Goal: Task Accomplishment & Management: Manage account settings

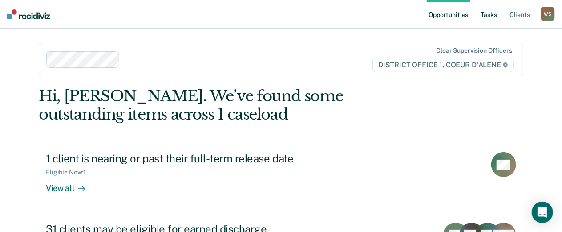
click at [487, 20] on link "Tasks" at bounding box center [490, 14] width 20 height 28
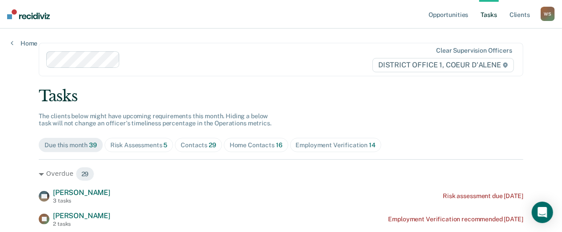
click at [216, 148] on span "29" at bounding box center [213, 144] width 8 height 7
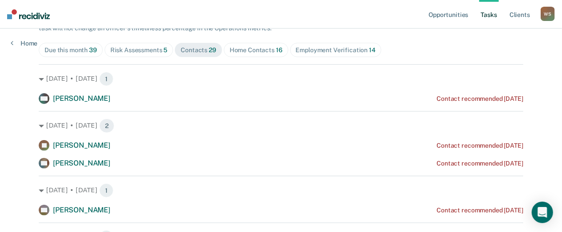
scroll to position [94, 0]
click at [283, 54] on div "Home Contacts 16" at bounding box center [256, 51] width 53 height 8
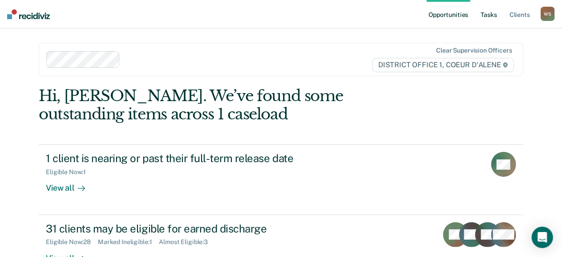
click at [483, 13] on link "Tasks" at bounding box center [490, 14] width 20 height 28
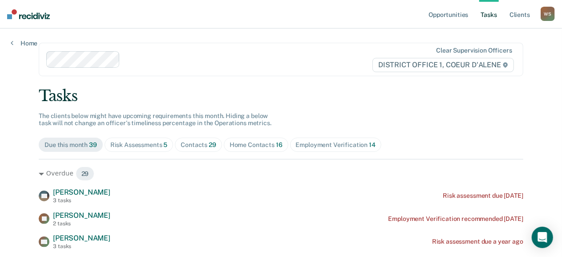
click at [216, 149] on div "Contacts 29" at bounding box center [199, 145] width 36 height 8
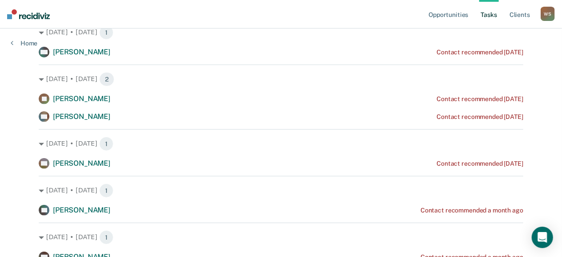
scroll to position [160, 0]
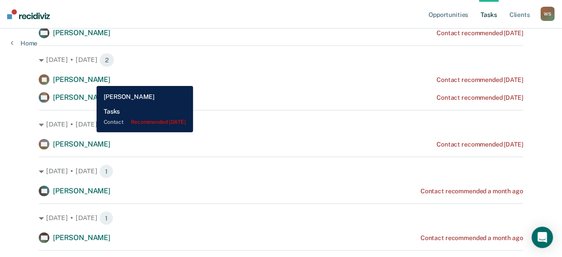
click at [90, 37] on span "Cody Williams" at bounding box center [81, 32] width 57 height 8
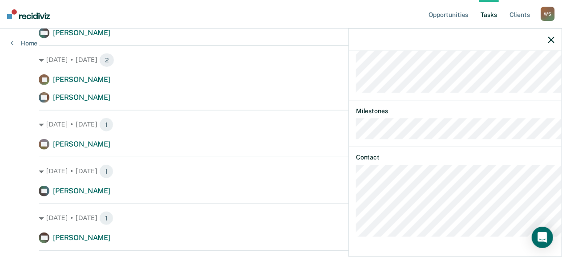
scroll to position [230, 0]
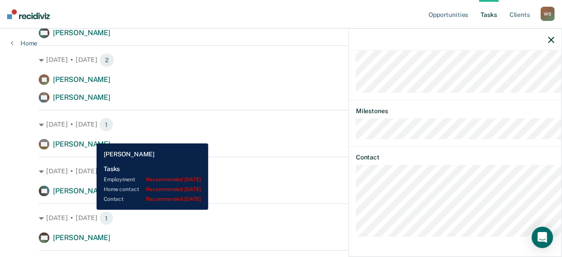
click at [90, 84] on span "Jennifer Sims" at bounding box center [81, 79] width 57 height 8
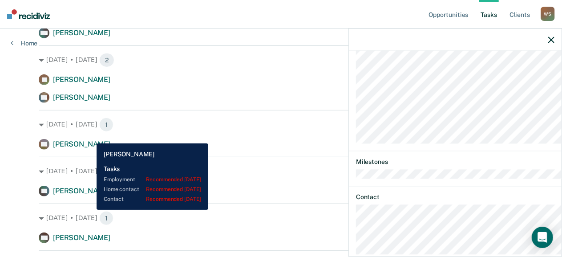
scroll to position [342, 0]
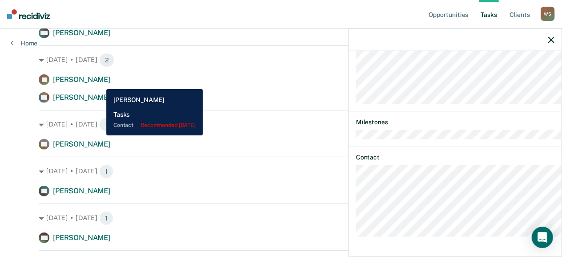
click at [100, 37] on span "Cody Williams" at bounding box center [81, 32] width 57 height 8
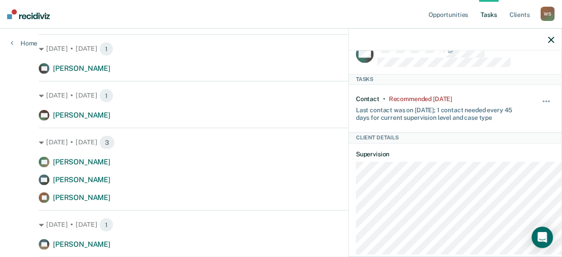
scroll to position [13, 0]
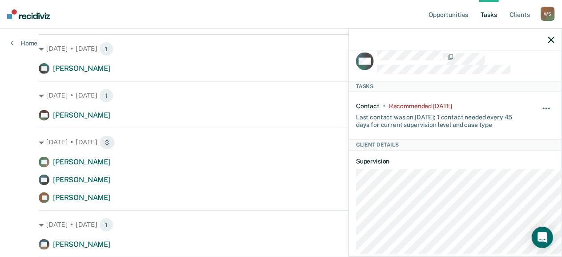
click at [541, 120] on button "button" at bounding box center [547, 113] width 15 height 14
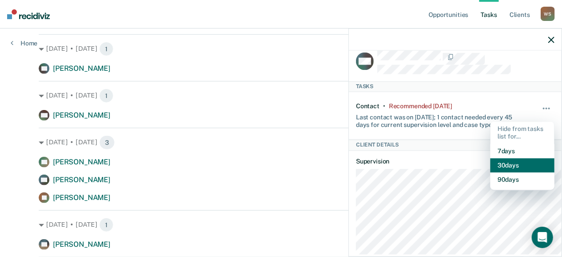
click at [495, 172] on button "30 days" at bounding box center [523, 165] width 64 height 14
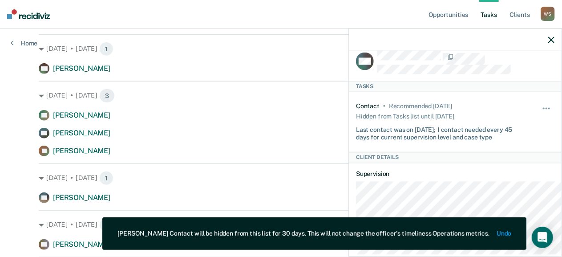
click at [497, 230] on button "Undo" at bounding box center [504, 234] width 15 height 8
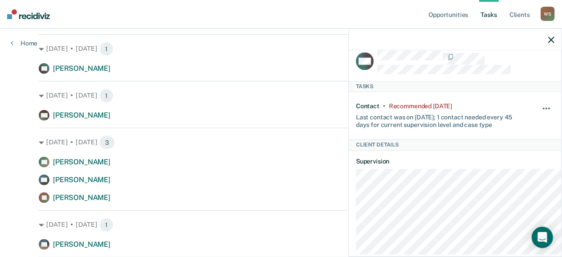
click at [540, 120] on button "button" at bounding box center [547, 113] width 15 height 14
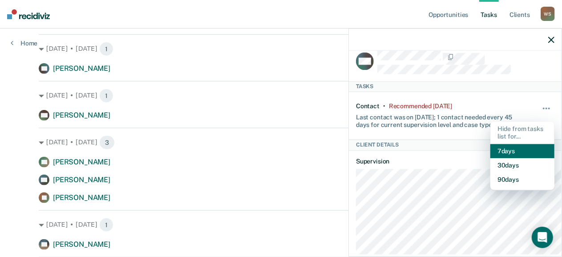
click at [492, 158] on button "7 days" at bounding box center [523, 151] width 64 height 14
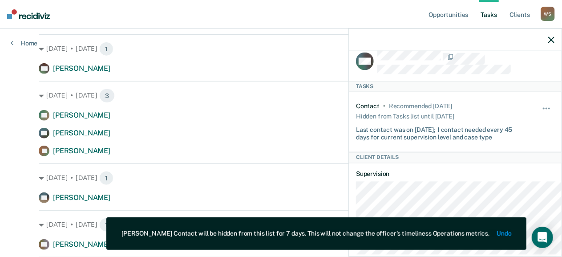
click at [549, 43] on icon "button" at bounding box center [552, 40] width 6 height 6
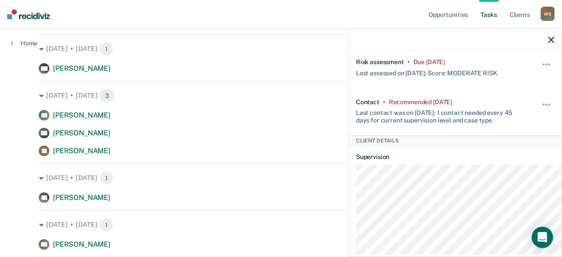
scroll to position [33, 0]
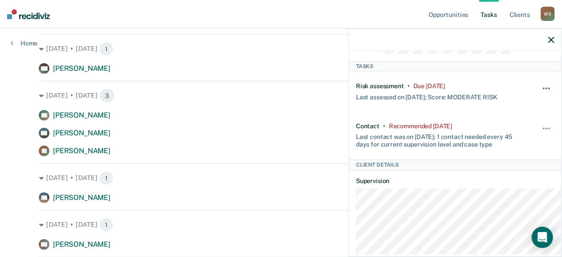
click at [540, 100] on button "button" at bounding box center [547, 93] width 15 height 14
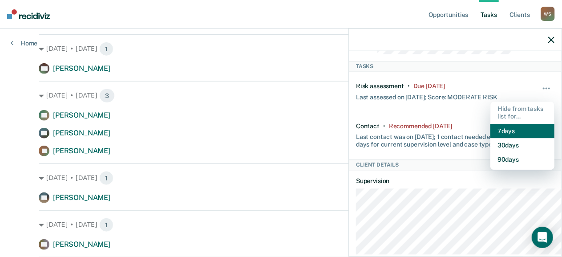
click at [494, 138] on button "7 days" at bounding box center [523, 131] width 64 height 14
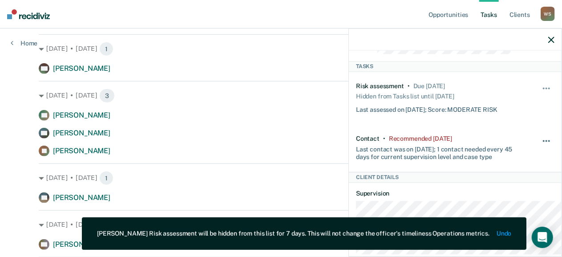
click at [540, 152] on button "button" at bounding box center [547, 145] width 15 height 14
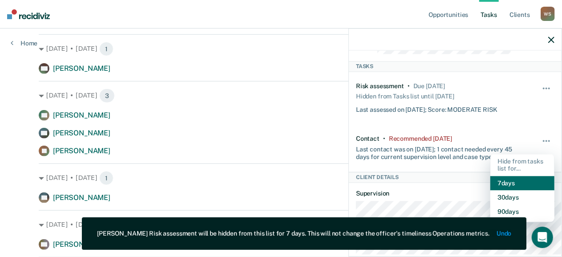
click at [535, 191] on button "7 days" at bounding box center [523, 183] width 64 height 14
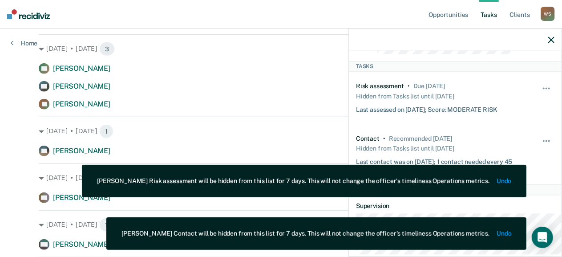
click at [550, 43] on icon "button" at bounding box center [552, 40] width 6 height 6
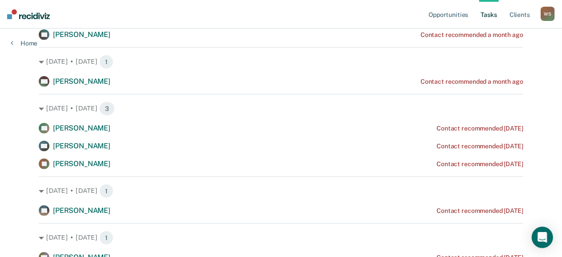
scroll to position [227, 0]
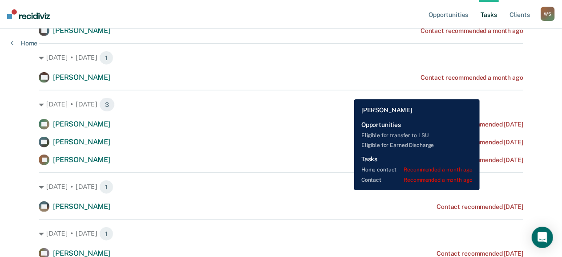
click at [490, 35] on div "Contact recommended a month ago" at bounding box center [472, 31] width 103 height 8
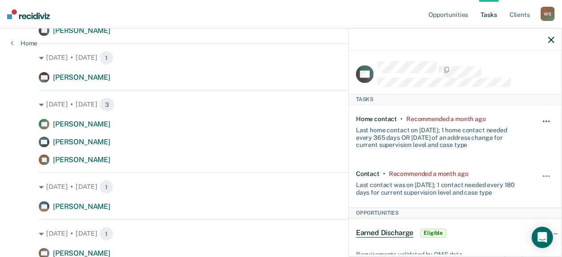
click at [543, 122] on span "button" at bounding box center [544, 122] width 2 height 2
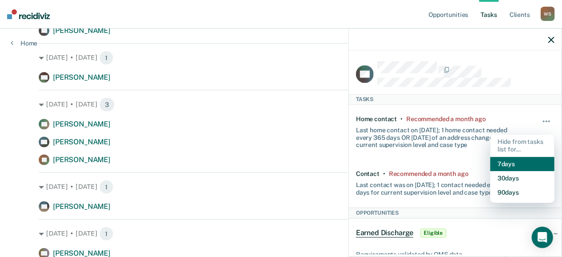
click at [513, 171] on button "7 days" at bounding box center [523, 164] width 64 height 14
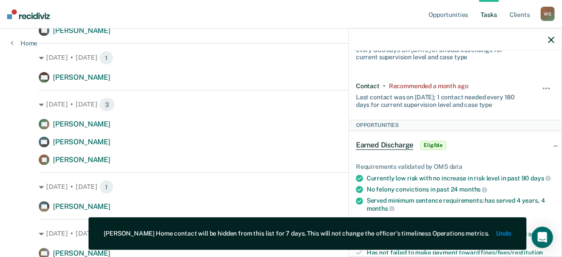
scroll to position [126, 0]
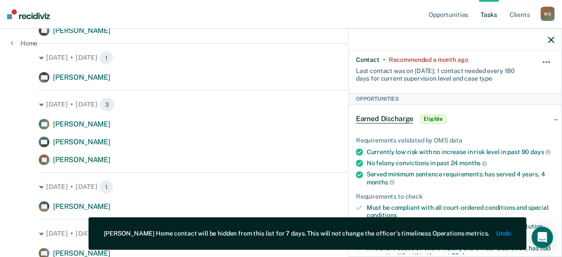
click at [540, 74] on button "button" at bounding box center [547, 67] width 15 height 14
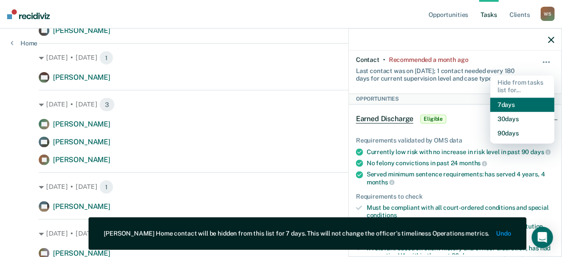
click at [517, 112] on button "7 days" at bounding box center [523, 105] width 64 height 14
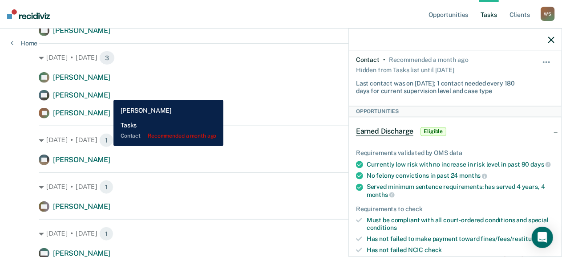
click at [107, 35] on span "Andrea Nelson" at bounding box center [81, 30] width 57 height 8
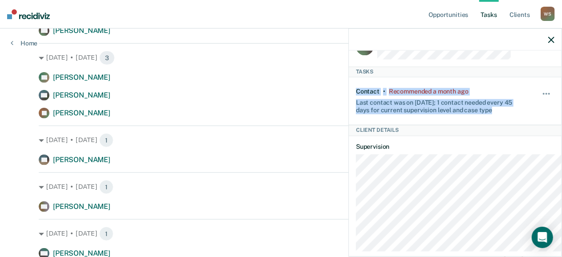
scroll to position [0, 0]
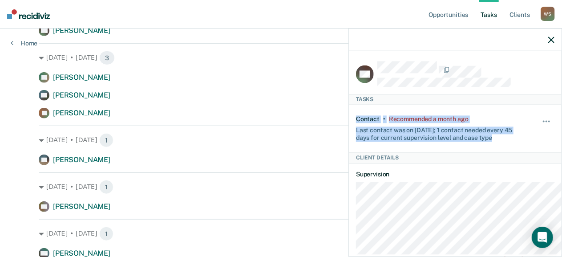
click at [549, 43] on button "button" at bounding box center [552, 40] width 6 height 8
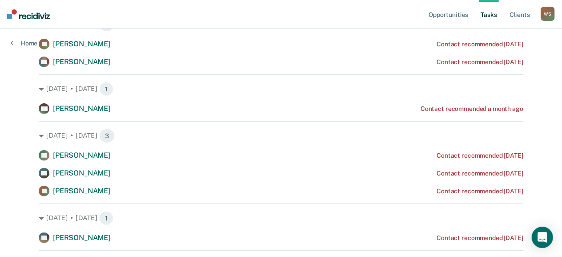
scroll to position [145, 0]
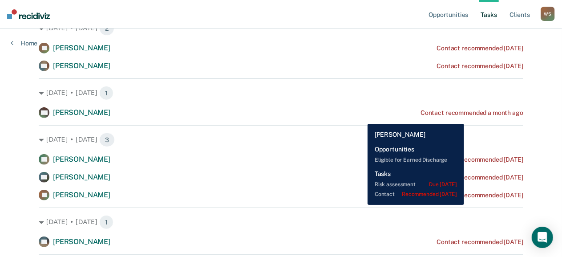
click at [504, 70] on div "Contact recommended 2 months ago" at bounding box center [480, 66] width 86 height 8
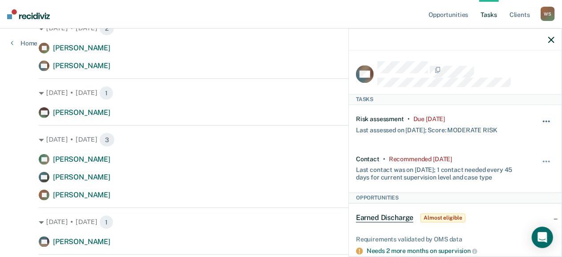
click at [540, 133] on button "button" at bounding box center [547, 126] width 15 height 14
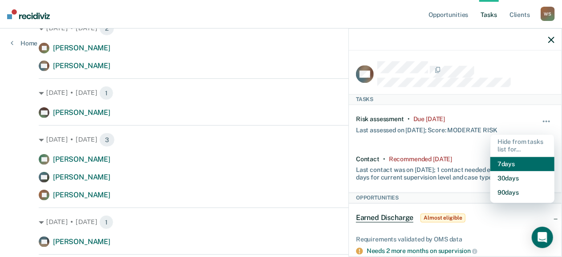
click at [493, 171] on button "7 days" at bounding box center [523, 164] width 64 height 14
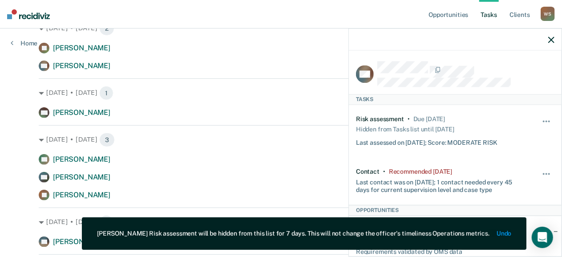
click at [540, 194] on div "Hide from tasks list for... 7 days 30 days 90 days" at bounding box center [547, 181] width 15 height 26
click at [540, 185] on button "button" at bounding box center [547, 178] width 15 height 14
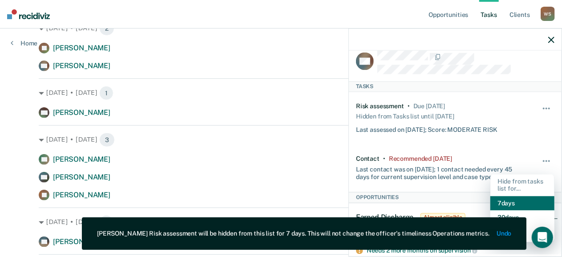
click at [523, 211] on button "7 days" at bounding box center [523, 203] width 64 height 14
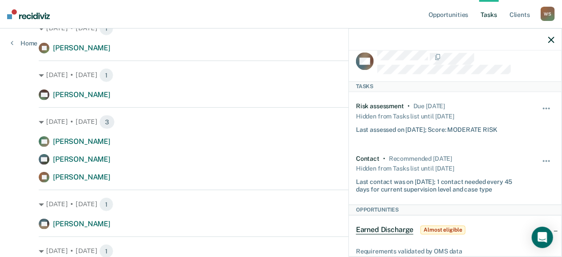
click at [549, 43] on icon "button" at bounding box center [552, 40] width 6 height 6
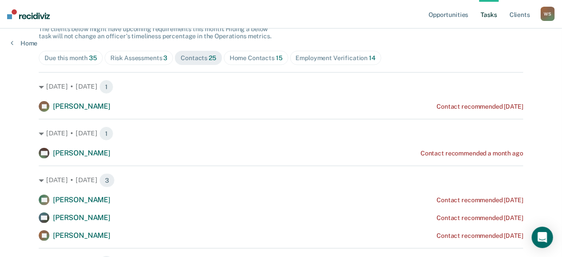
scroll to position [89, 0]
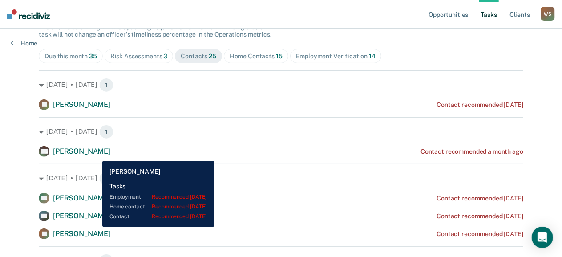
click at [96, 109] on span "Jennifer Sims" at bounding box center [81, 104] width 57 height 8
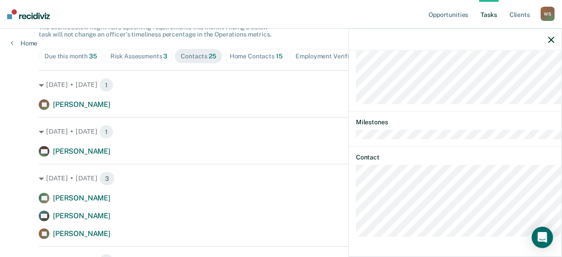
scroll to position [342, 0]
